Goal: Find specific page/section: Find specific page/section

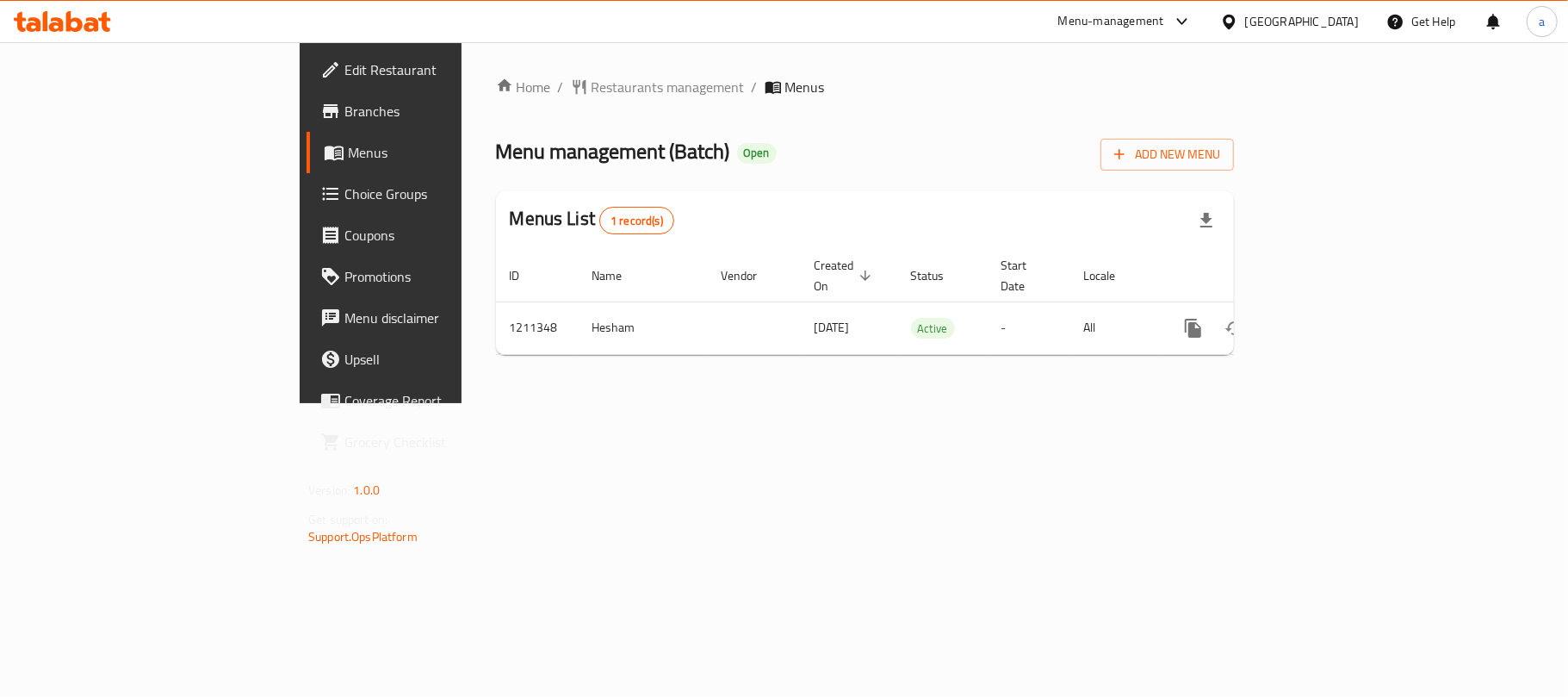
click at [1335, 24] on div "[GEOGRAPHIC_DATA]" at bounding box center [1302, 22] width 114 height 19
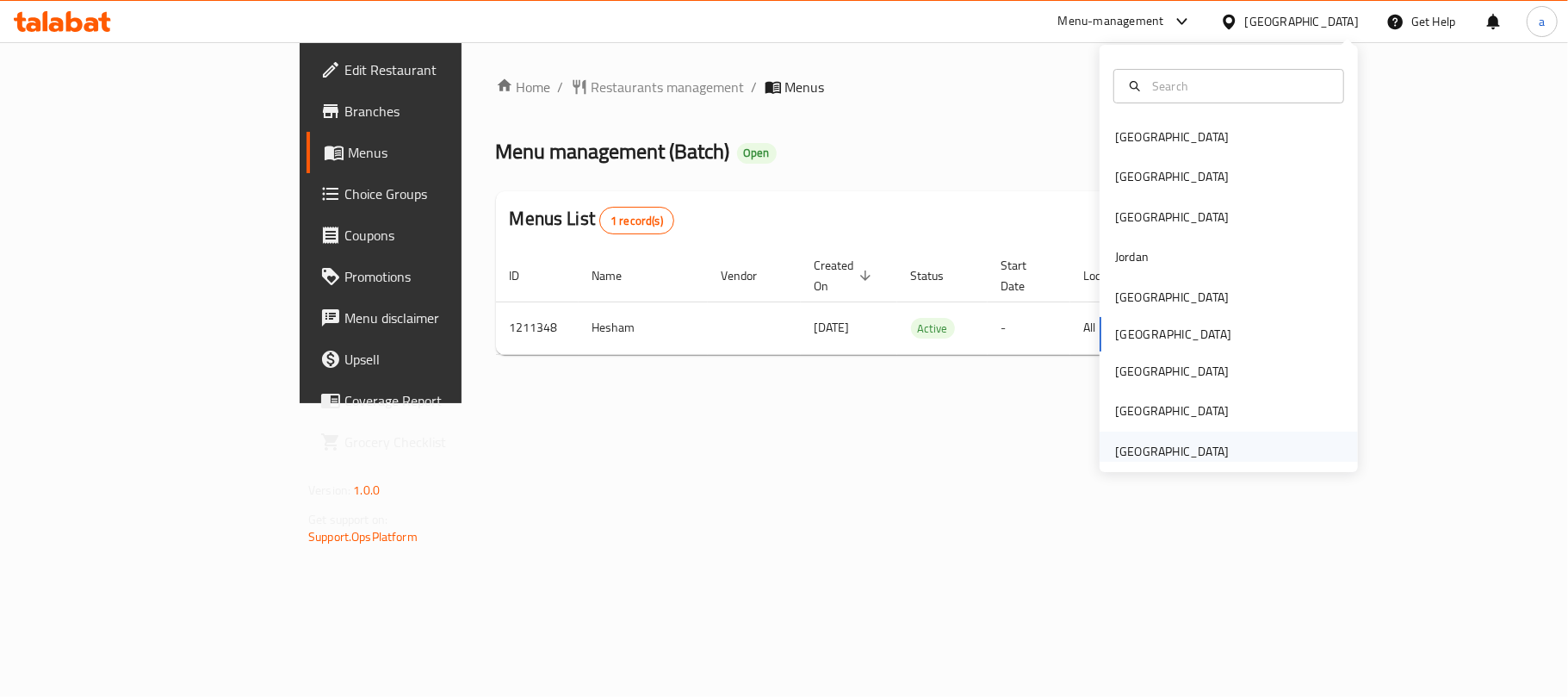
click at [1151, 444] on div "[GEOGRAPHIC_DATA]" at bounding box center [1171, 451] width 114 height 19
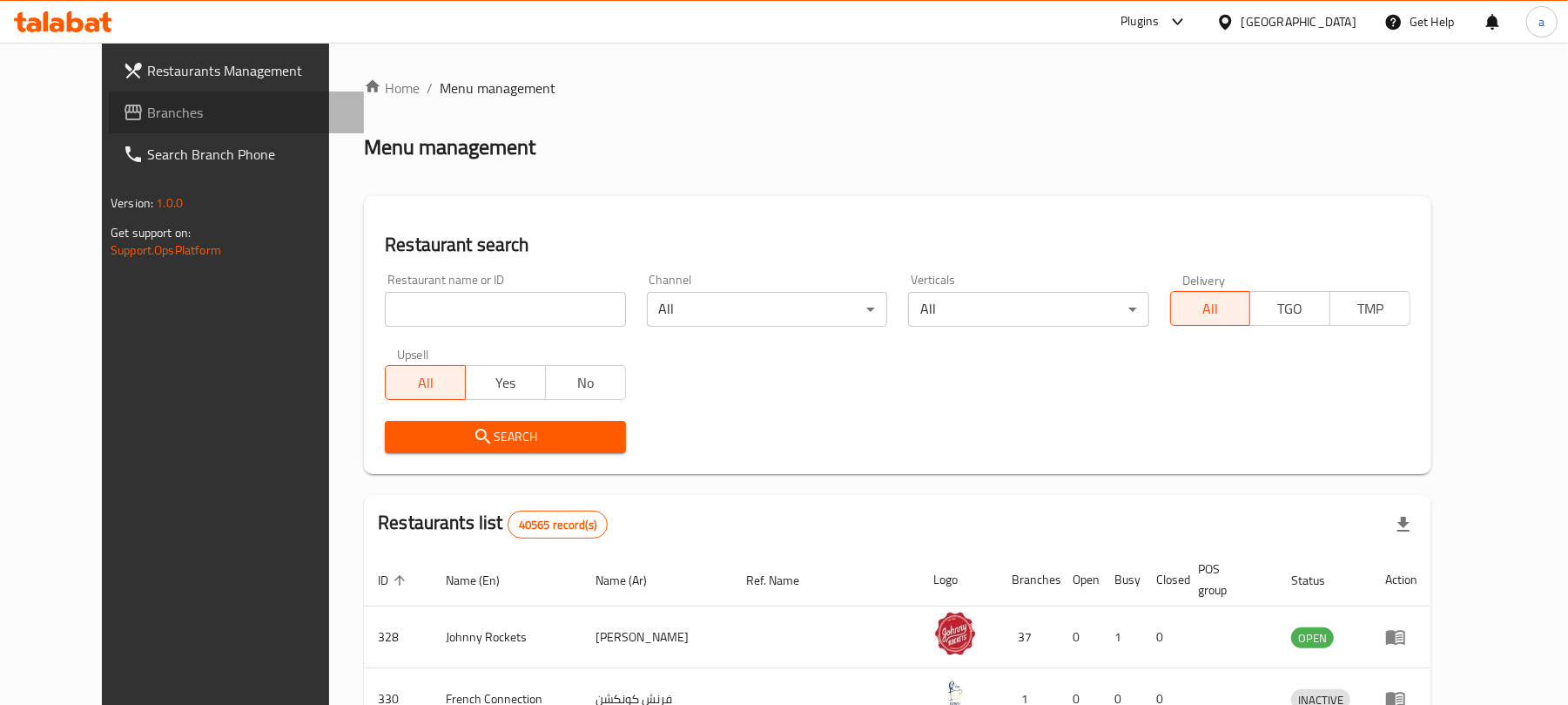
click at [147, 113] on span "Branches" at bounding box center [248, 113] width 203 height 21
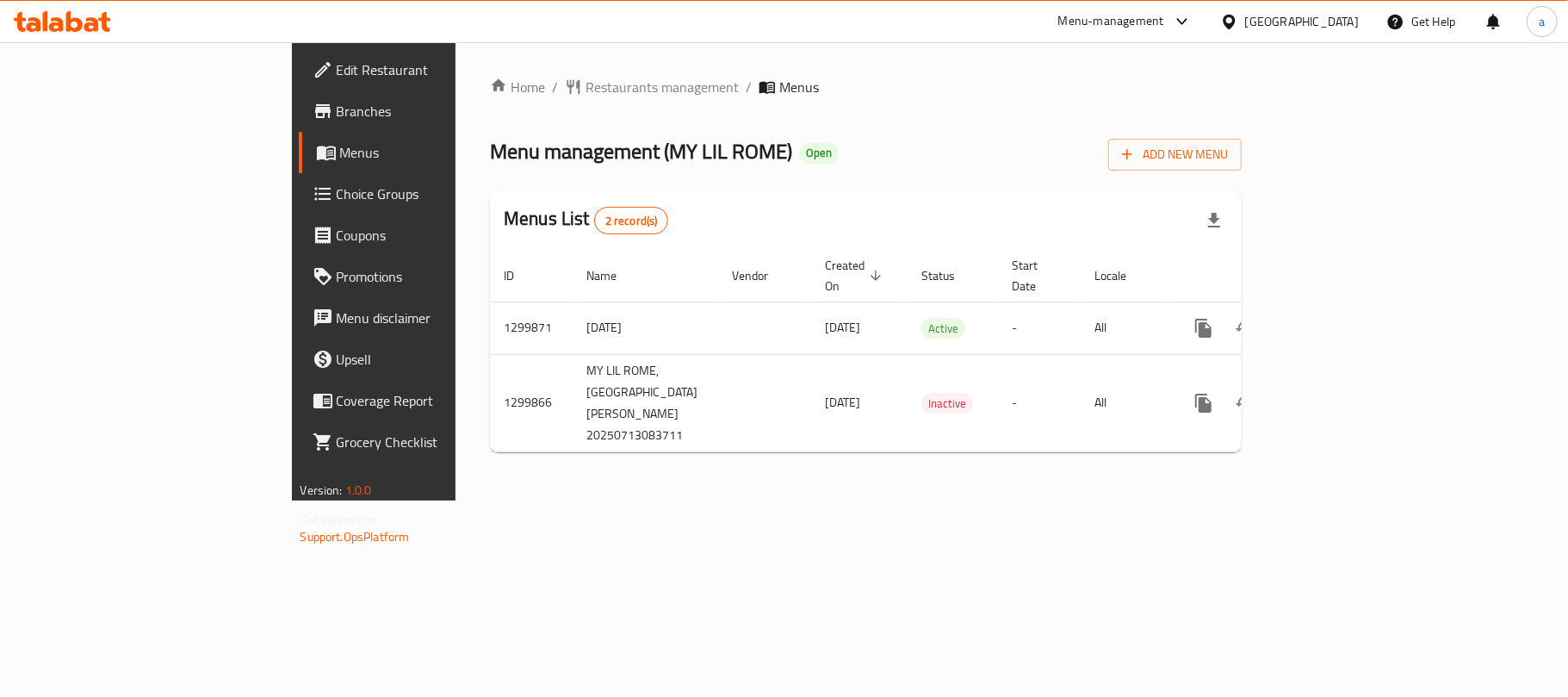
click at [28, 21] on icon at bounding box center [32, 25] width 15 height 15
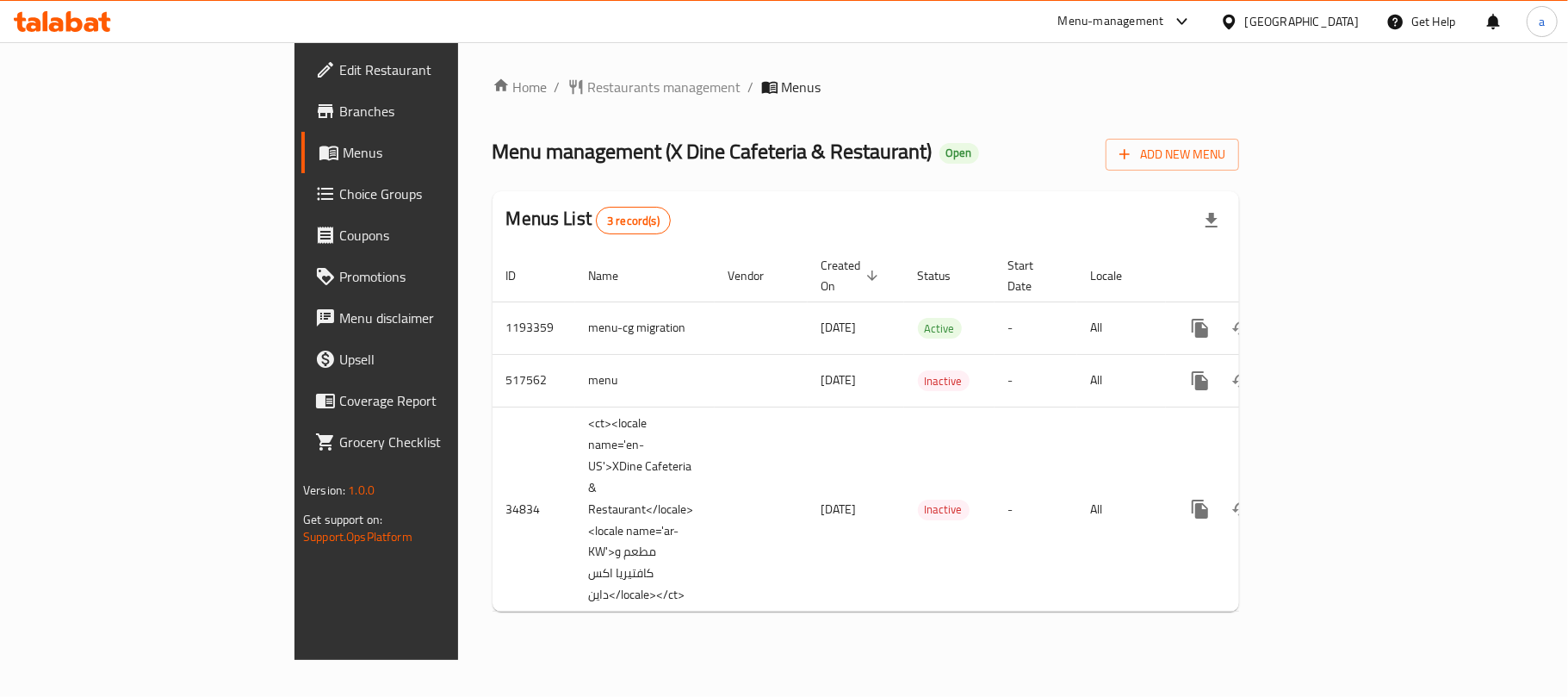
click at [60, 18] on icon at bounding box center [62, 22] width 97 height 21
